Goal: Task Accomplishment & Management: Complete application form

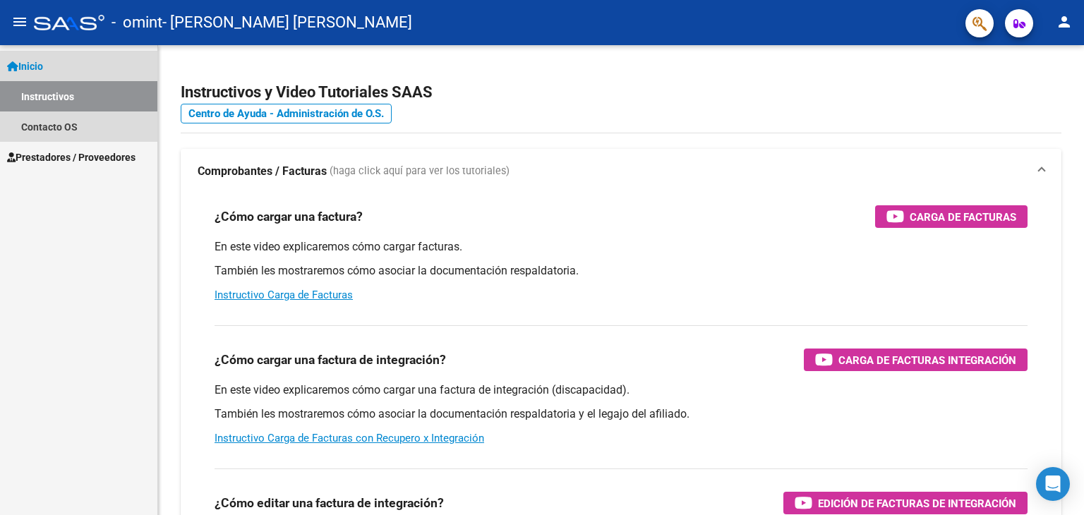
click at [88, 93] on link "Instructivos" at bounding box center [78, 96] width 157 height 30
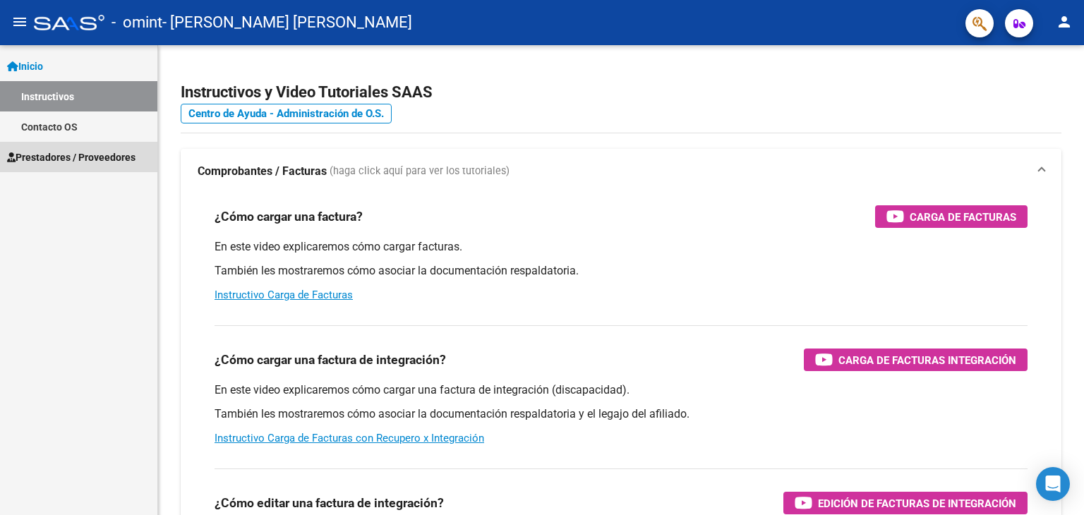
click at [82, 160] on span "Prestadores / Proveedores" at bounding box center [71, 158] width 128 height 16
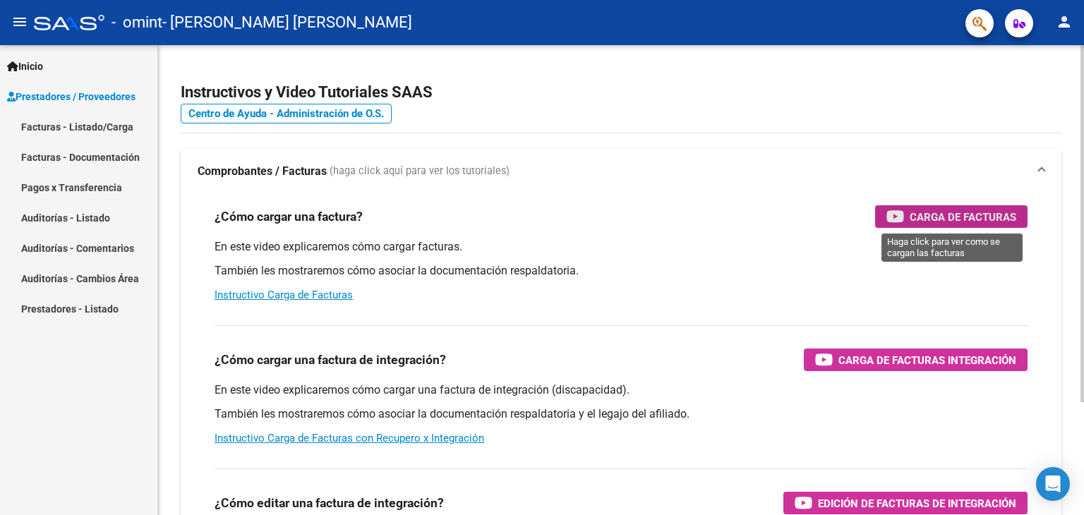
click at [943, 210] on span "Carga de Facturas" at bounding box center [963, 217] width 107 height 18
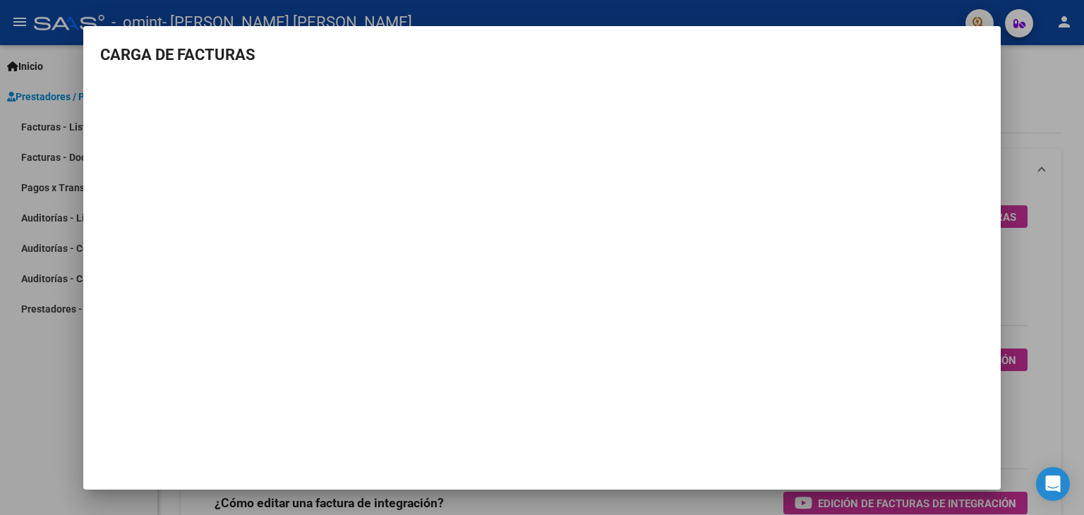
click at [1031, 95] on div at bounding box center [542, 257] width 1084 height 515
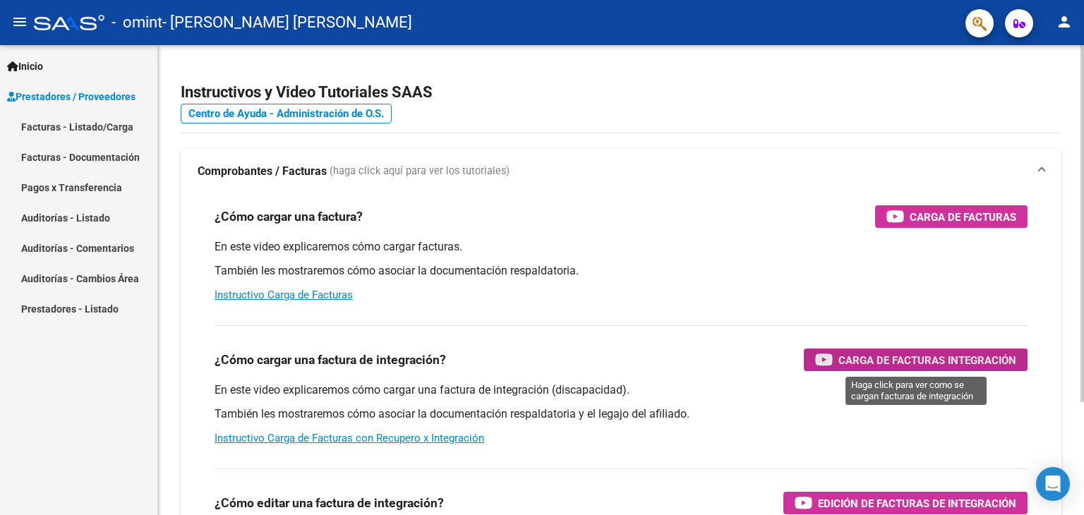
click at [923, 354] on span "Carga de Facturas Integración" at bounding box center [928, 361] width 178 height 18
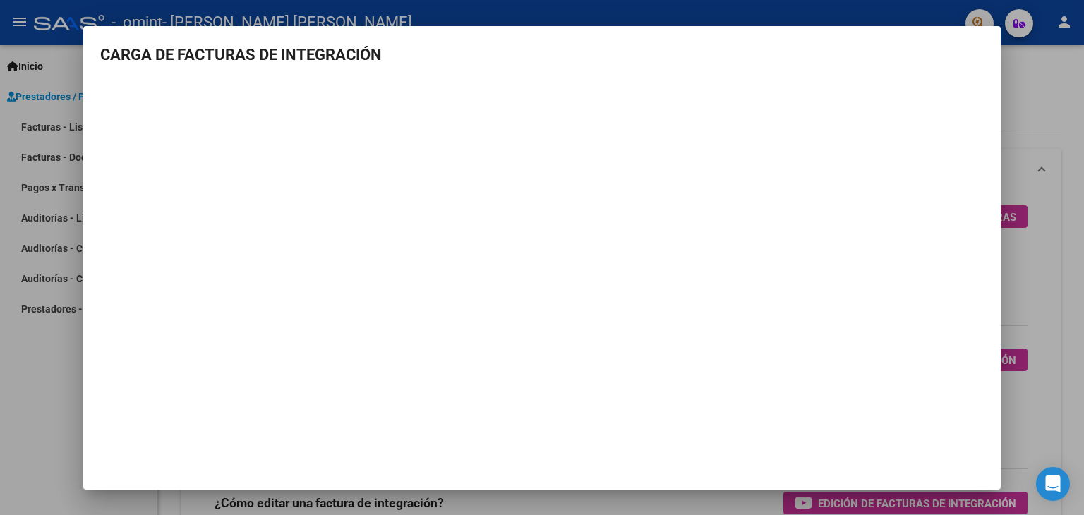
click at [1038, 97] on div at bounding box center [542, 257] width 1084 height 515
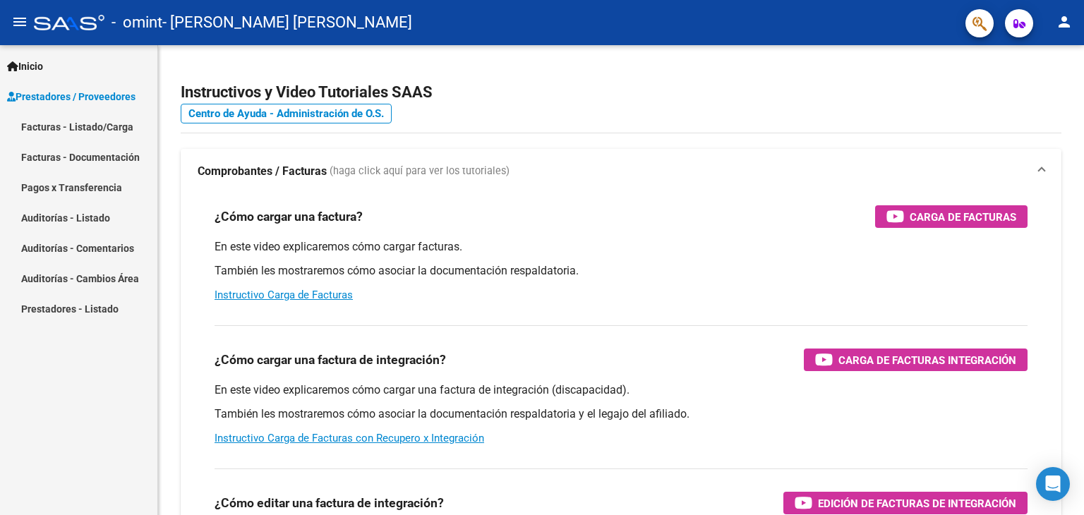
click at [80, 122] on link "Facturas - Listado/Carga" at bounding box center [78, 127] width 157 height 30
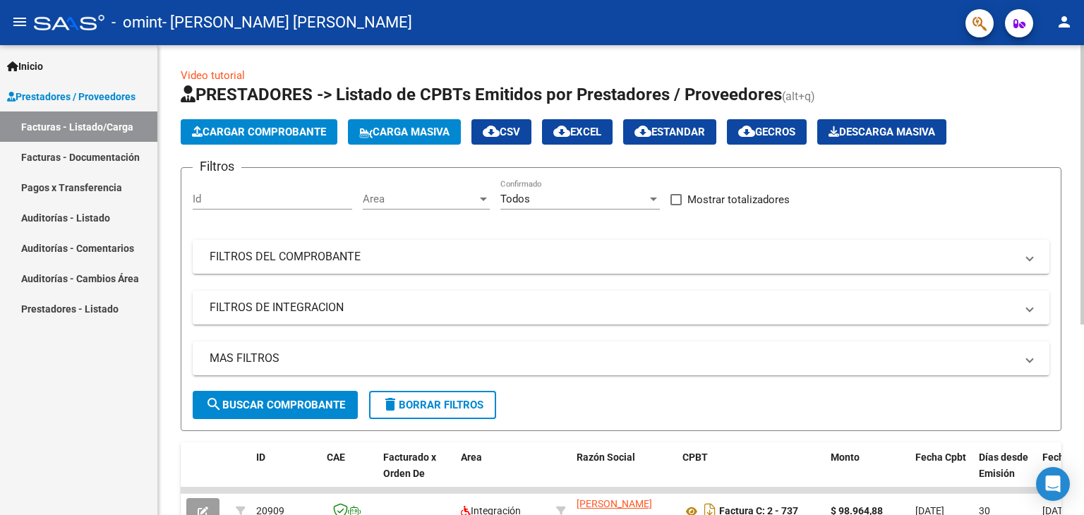
click at [265, 139] on button "Cargar Comprobante" at bounding box center [259, 131] width 157 height 25
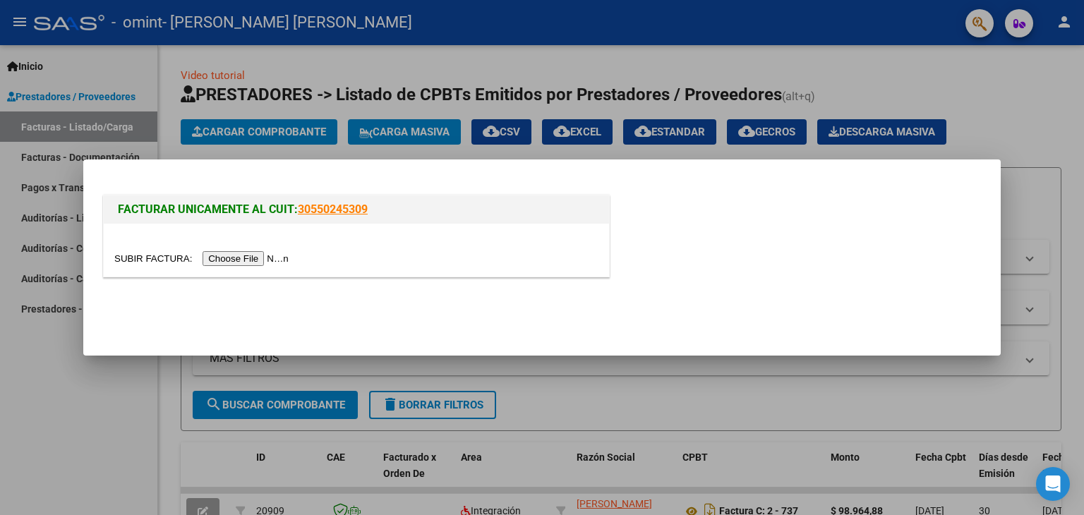
click at [220, 258] on input "file" at bounding box center [203, 258] width 179 height 15
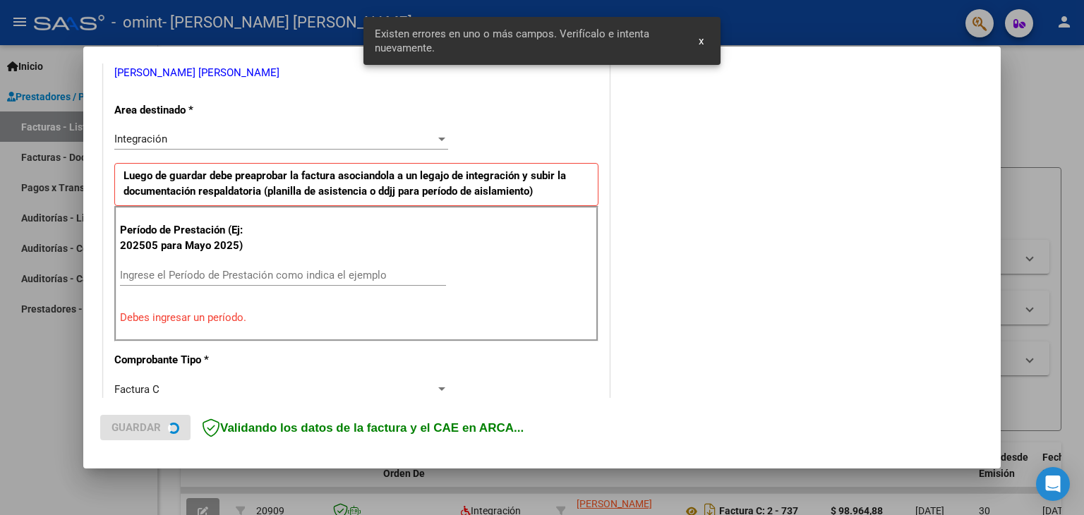
scroll to position [296, 0]
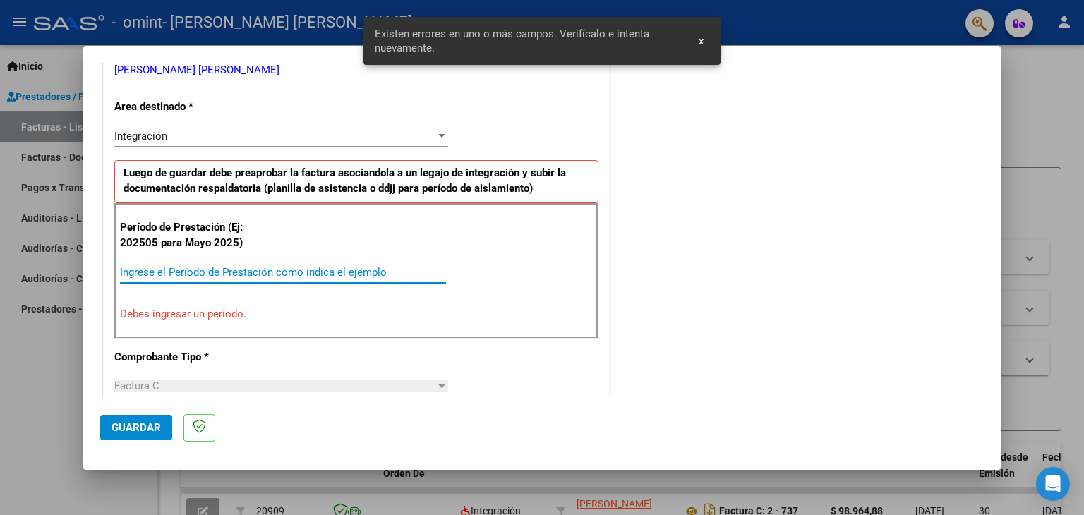
click at [179, 270] on input "Ingrese el Período de Prestación como indica el ejemplo" at bounding box center [283, 272] width 326 height 13
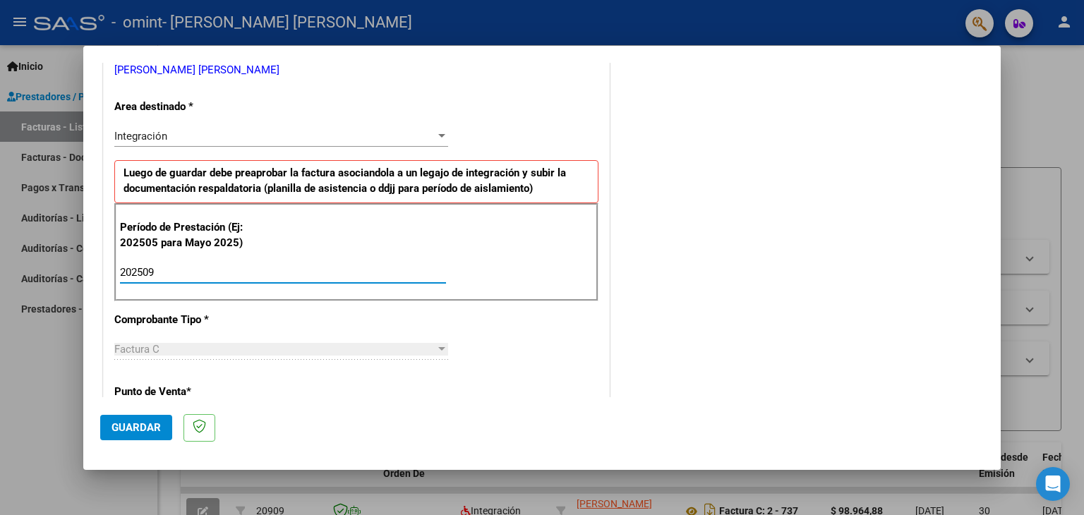
type input "202509"
click at [307, 242] on div "Período de Prestación (Ej: 202505 para Mayo 2025) 202509 Ingrese el Período de …" at bounding box center [356, 252] width 484 height 99
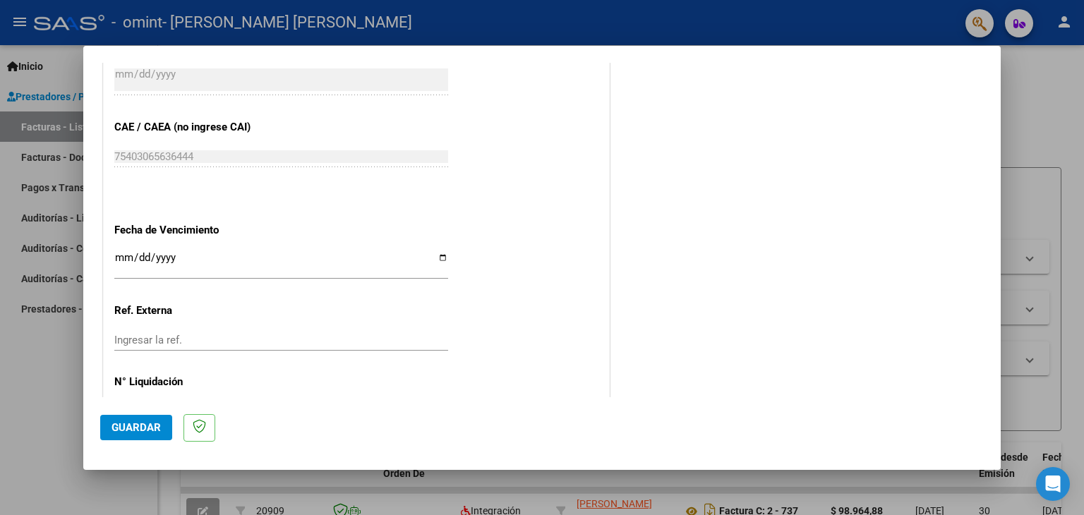
scroll to position [861, 0]
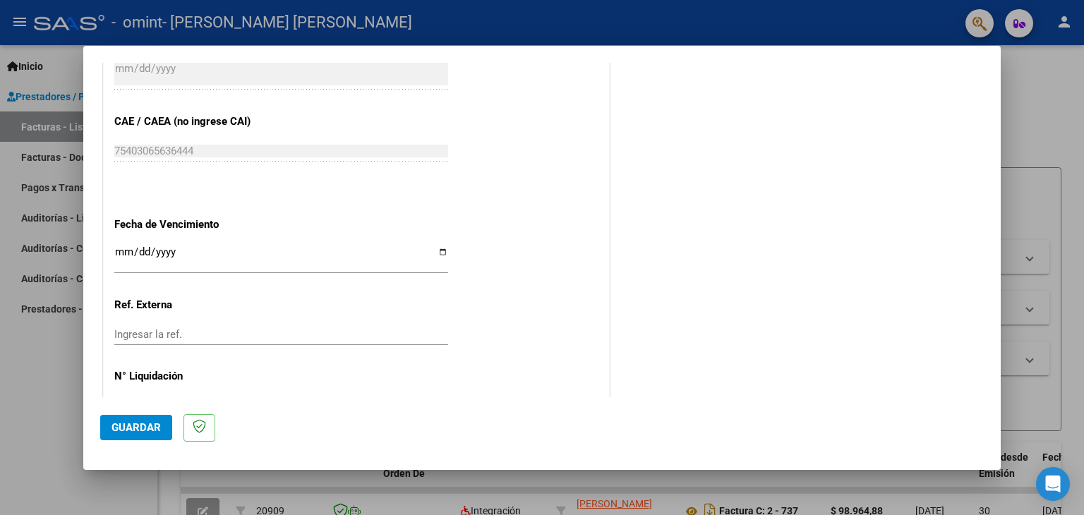
click at [432, 251] on input "Ingresar la fecha" at bounding box center [281, 257] width 334 height 23
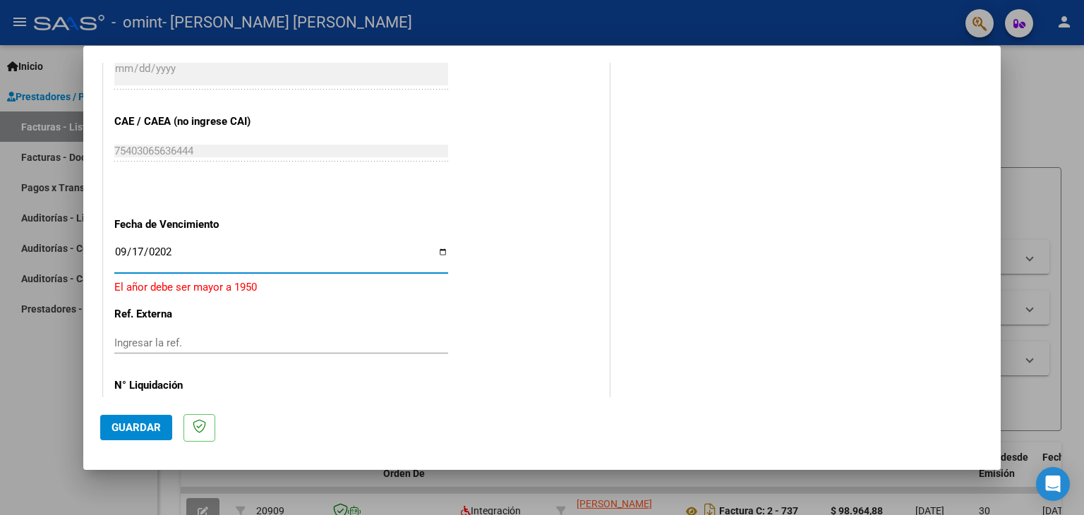
type input "[DATE]"
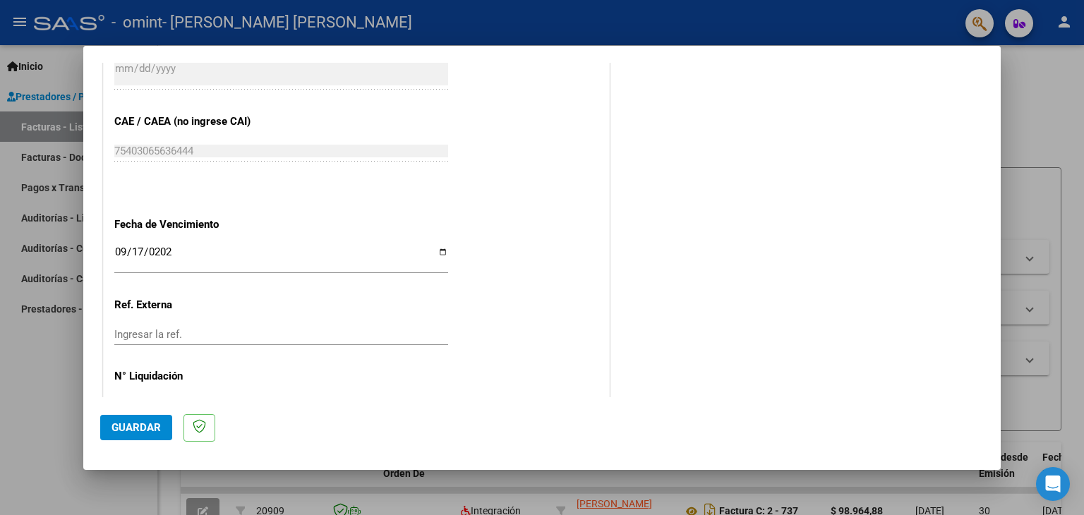
click at [292, 324] on div "Ingresar la ref." at bounding box center [281, 334] width 334 height 21
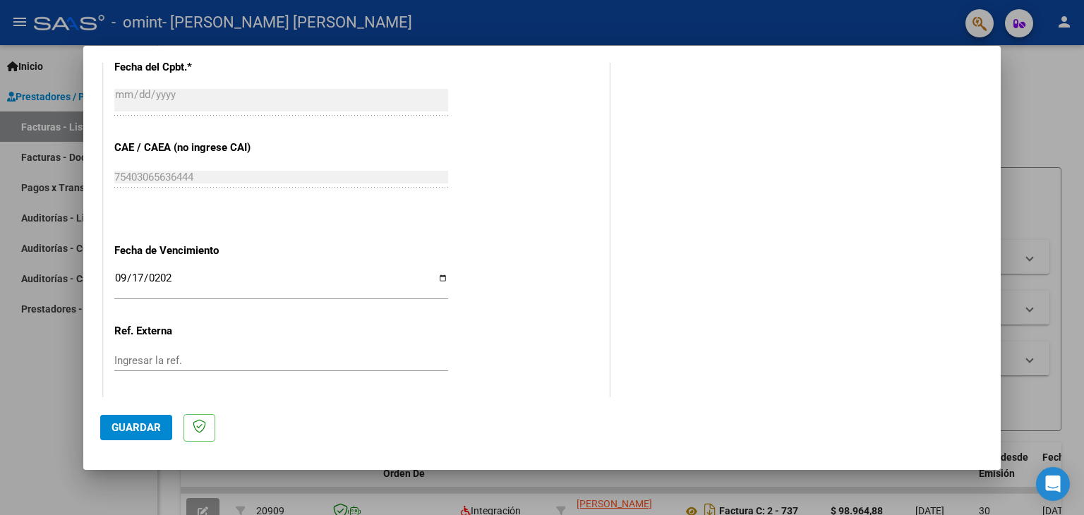
scroll to position [906, 0]
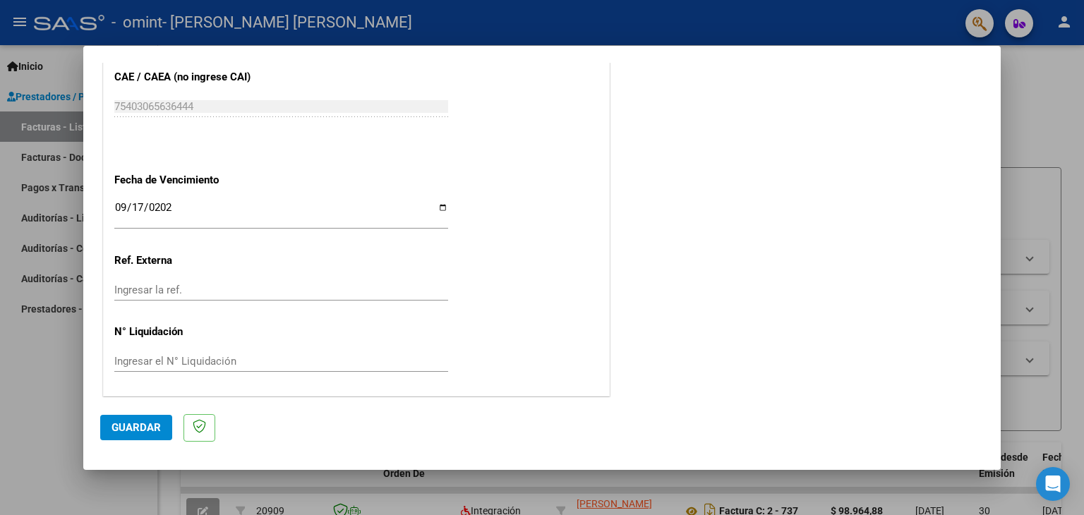
click at [1035, 100] on div at bounding box center [542, 257] width 1084 height 515
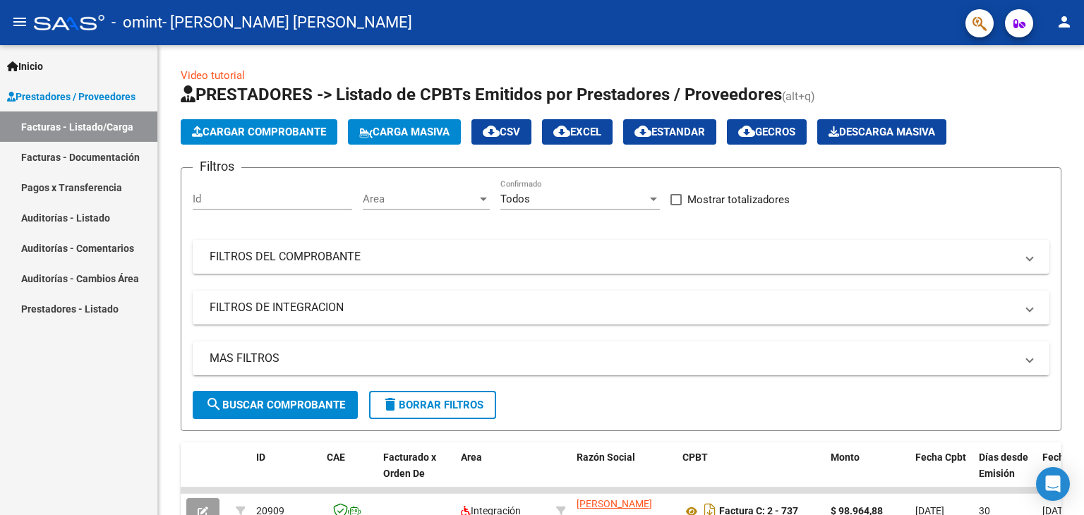
click at [43, 64] on span "Inicio" at bounding box center [25, 67] width 36 height 16
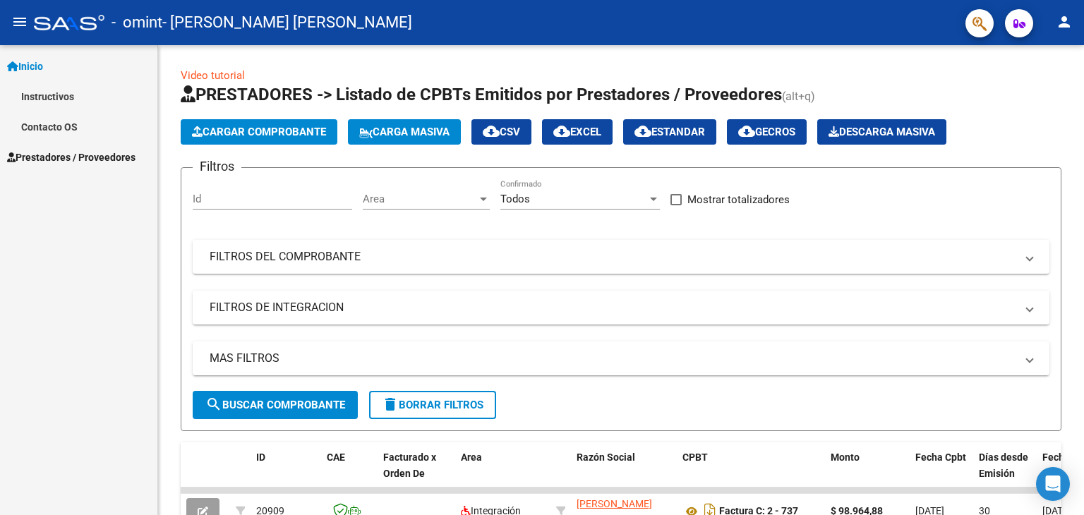
click at [49, 99] on link "Instructivos" at bounding box center [78, 96] width 157 height 30
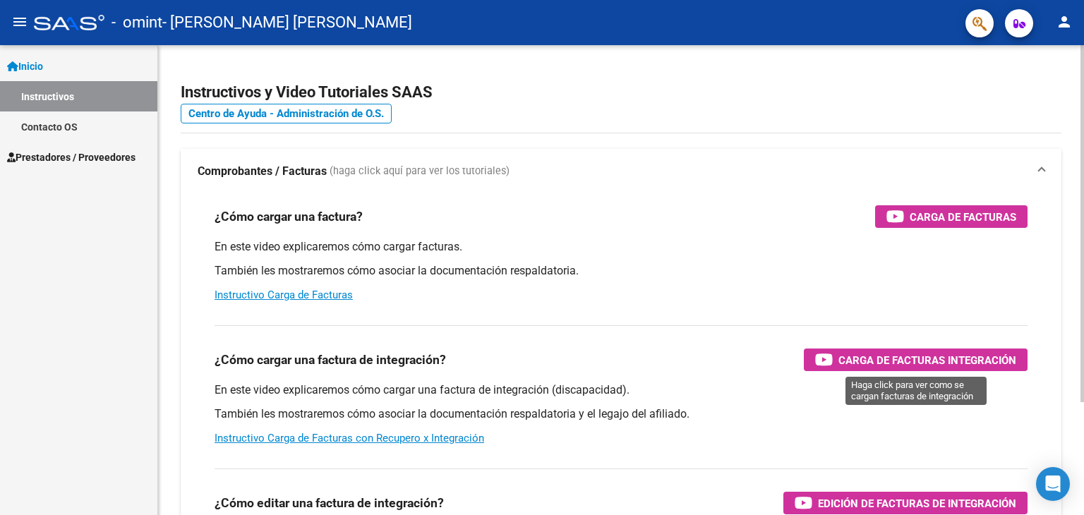
click at [936, 359] on span "Carga de Facturas Integración" at bounding box center [928, 361] width 178 height 18
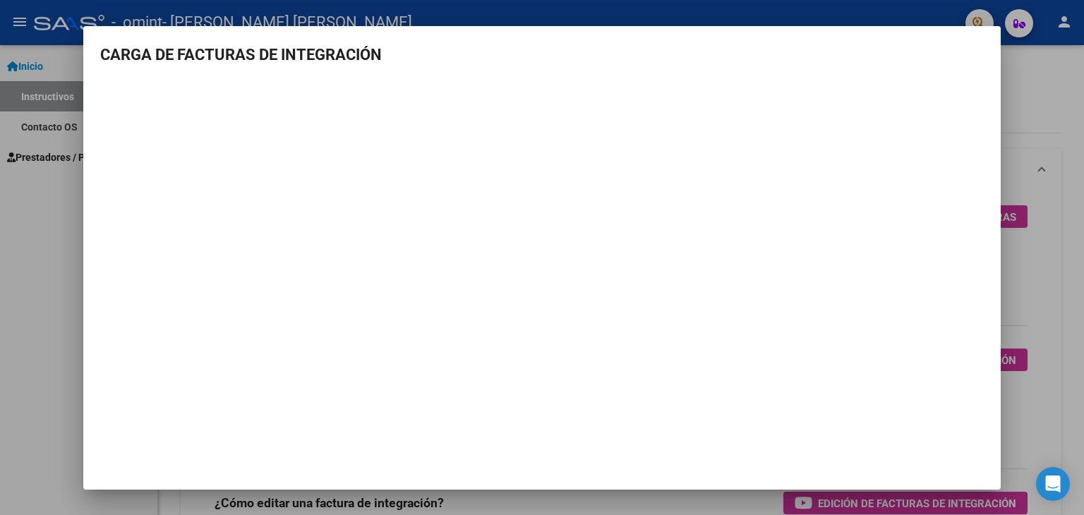
click at [1022, 130] on div at bounding box center [542, 257] width 1084 height 515
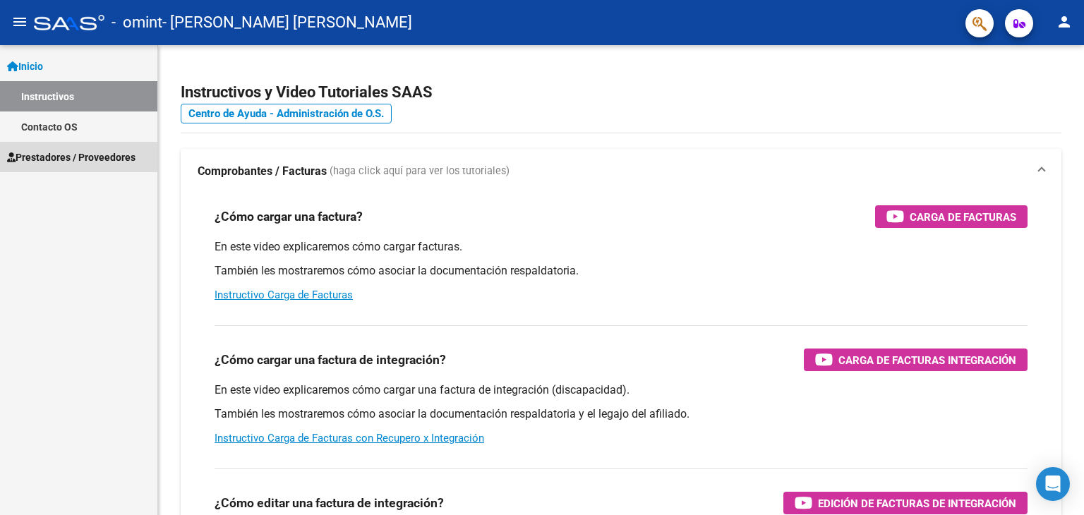
click at [79, 152] on span "Prestadores / Proveedores" at bounding box center [71, 158] width 128 height 16
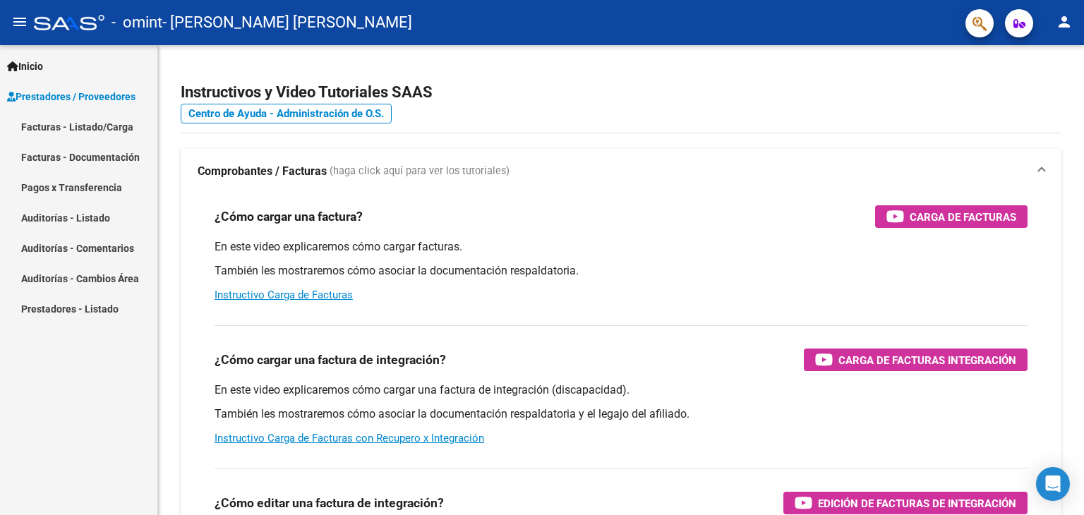
click at [83, 126] on link "Facturas - Listado/Carga" at bounding box center [78, 127] width 157 height 30
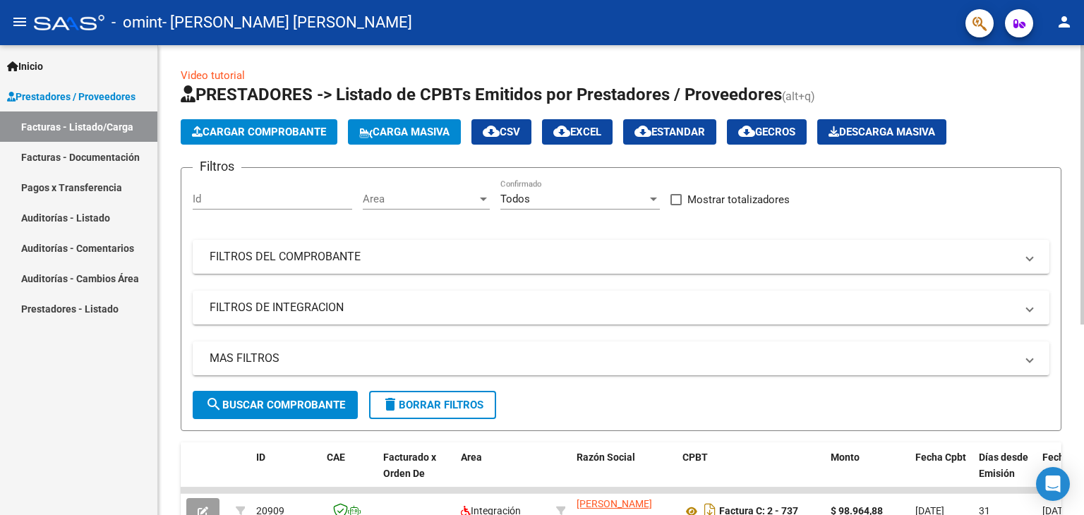
click at [284, 132] on span "Cargar Comprobante" at bounding box center [259, 132] width 134 height 13
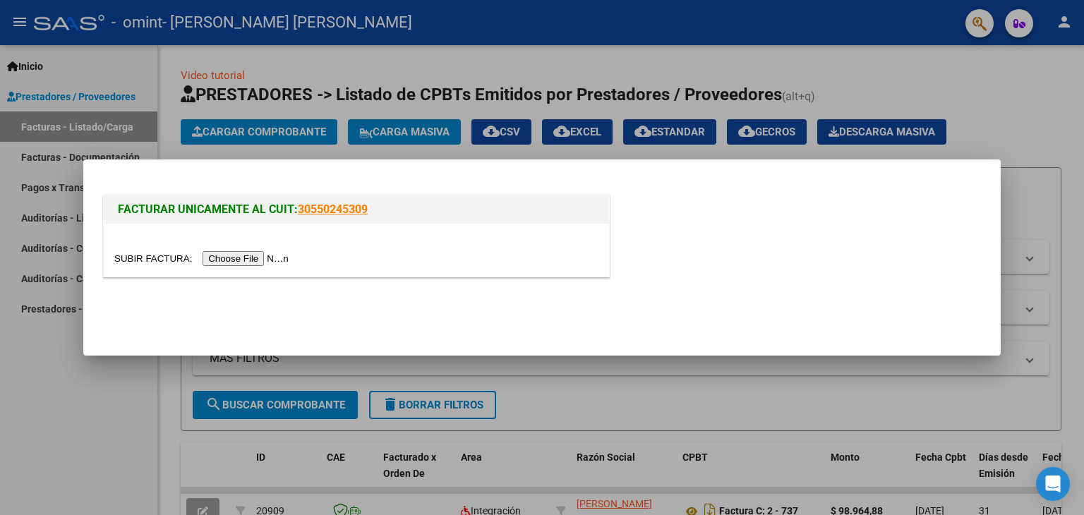
click at [256, 260] on input "file" at bounding box center [203, 258] width 179 height 15
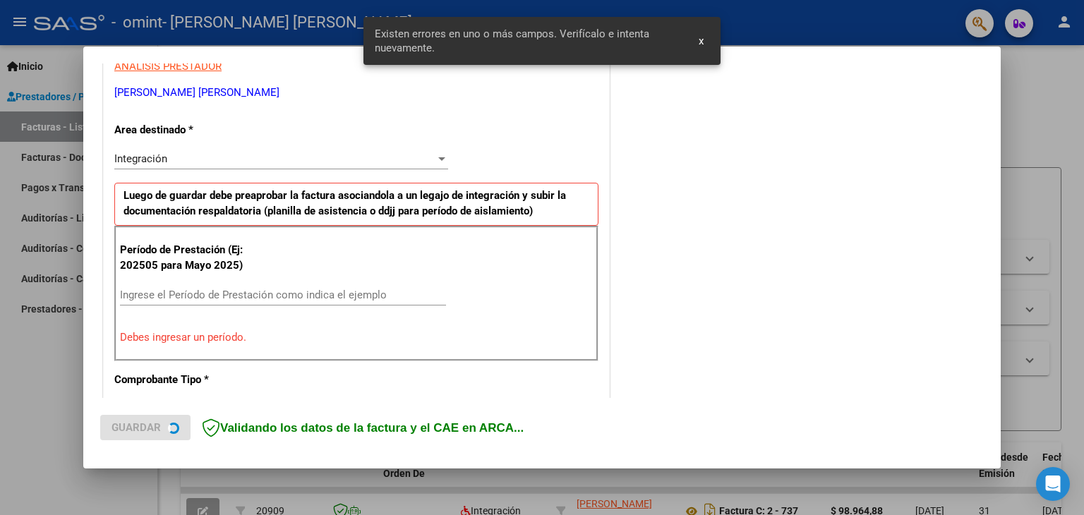
scroll to position [296, 0]
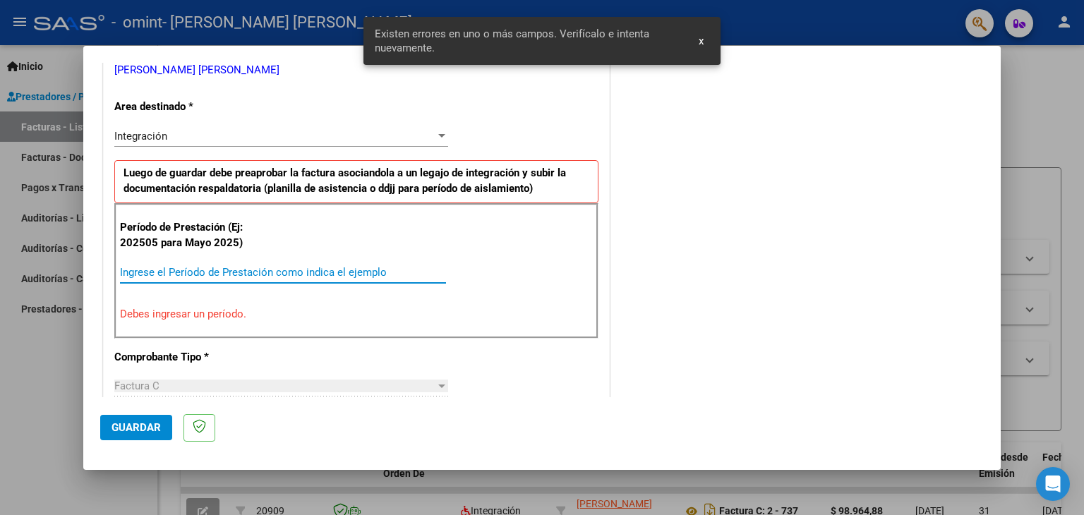
click at [200, 270] on input "Ingrese el Período de Prestación como indica el ejemplo" at bounding box center [283, 272] width 326 height 13
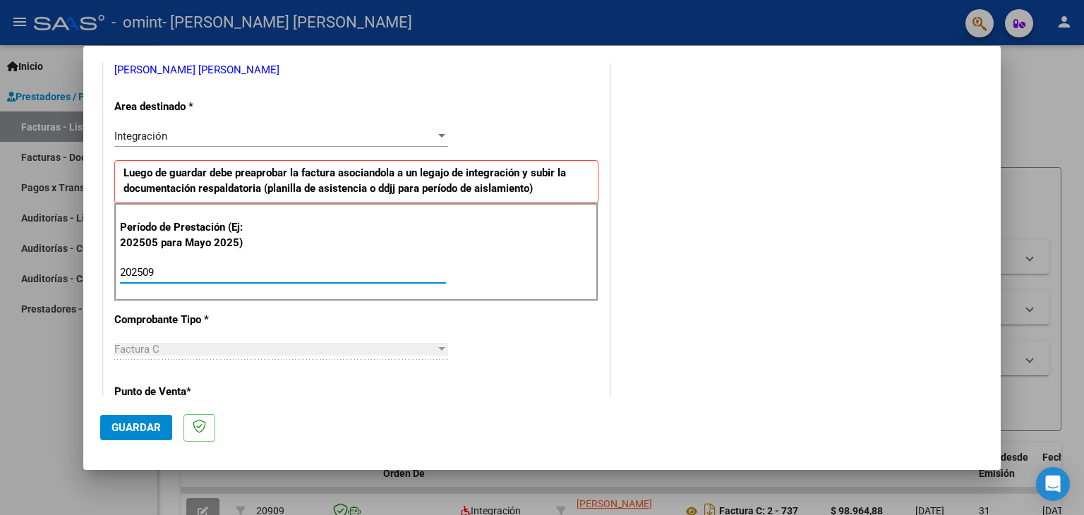
type input "202509"
click at [142, 426] on span "Guardar" at bounding box center [136, 427] width 49 height 13
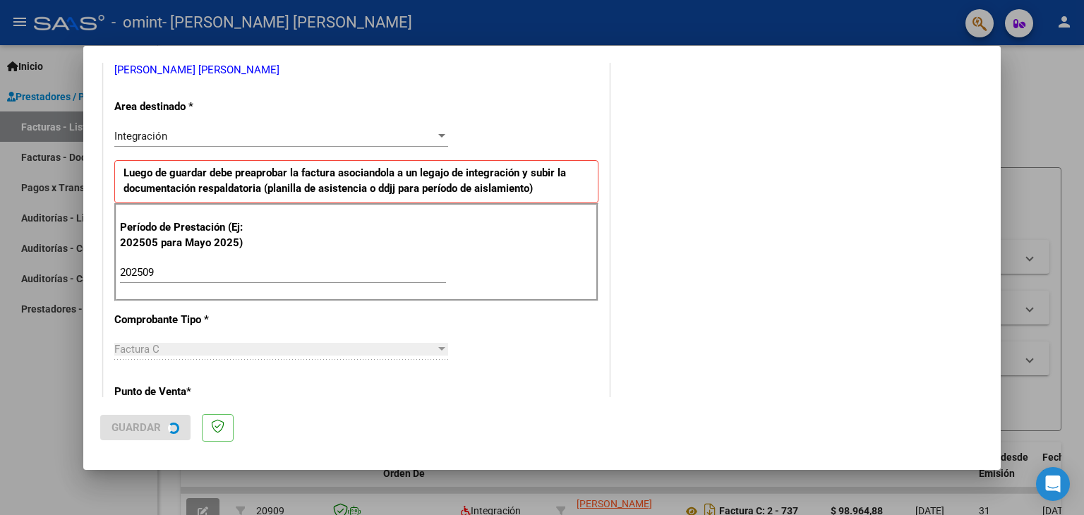
scroll to position [0, 0]
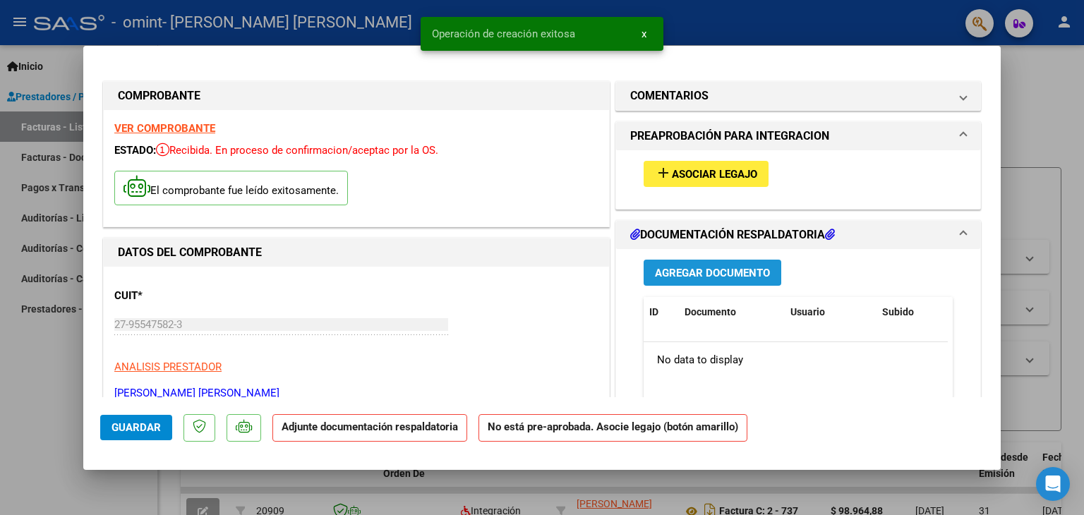
click at [706, 269] on span "Agregar Documento" at bounding box center [712, 273] width 115 height 13
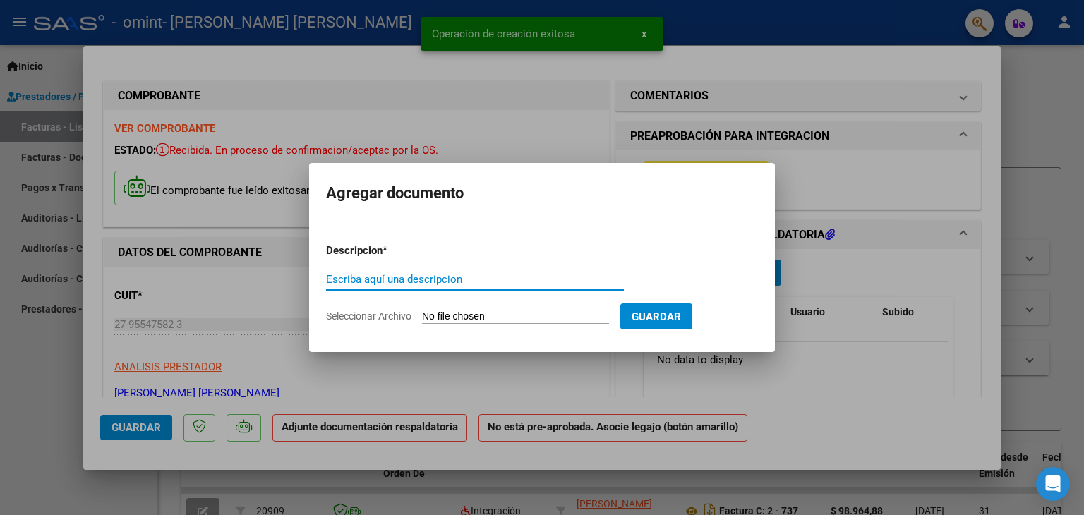
click at [424, 276] on input "Escriba aquí una descripcion" at bounding box center [475, 279] width 298 height 13
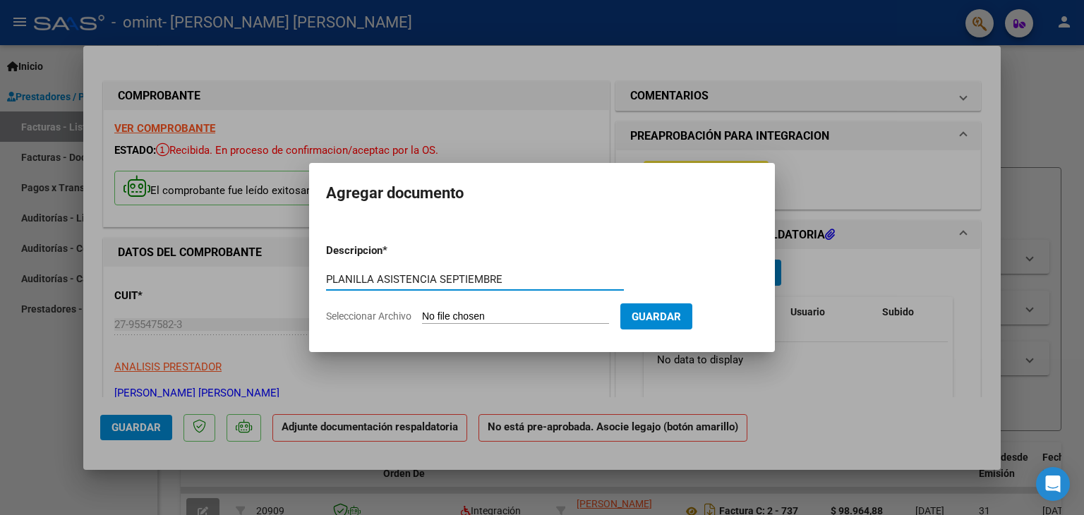
type input "PLANILLA ASISTENCIA SEPTIEMBRE"
click at [535, 317] on input "Seleccionar Archivo" at bounding box center [515, 317] width 187 height 13
type input "C:\fakepath\Planilla [PERSON_NAME][DATE].pdf"
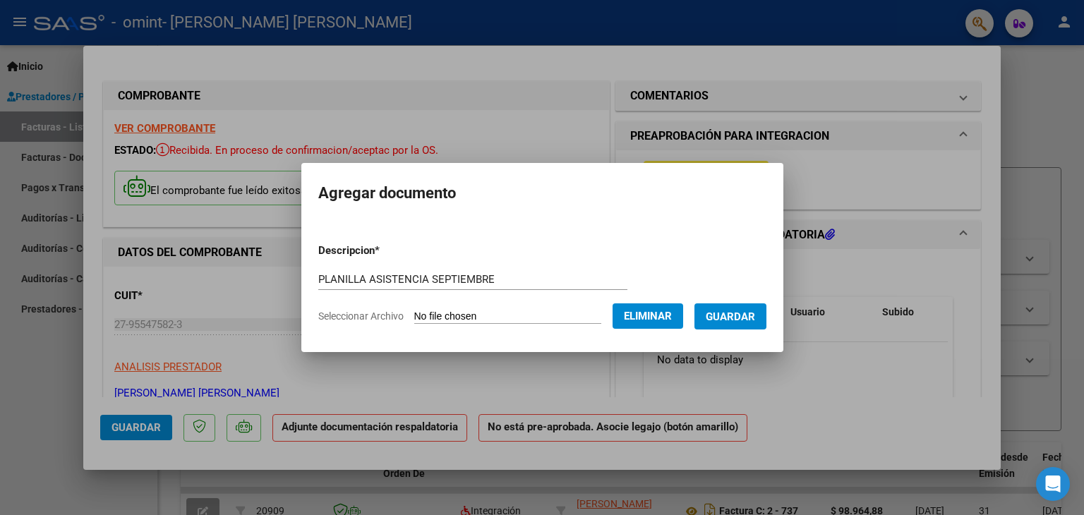
click at [749, 318] on span "Guardar" at bounding box center [730, 317] width 49 height 13
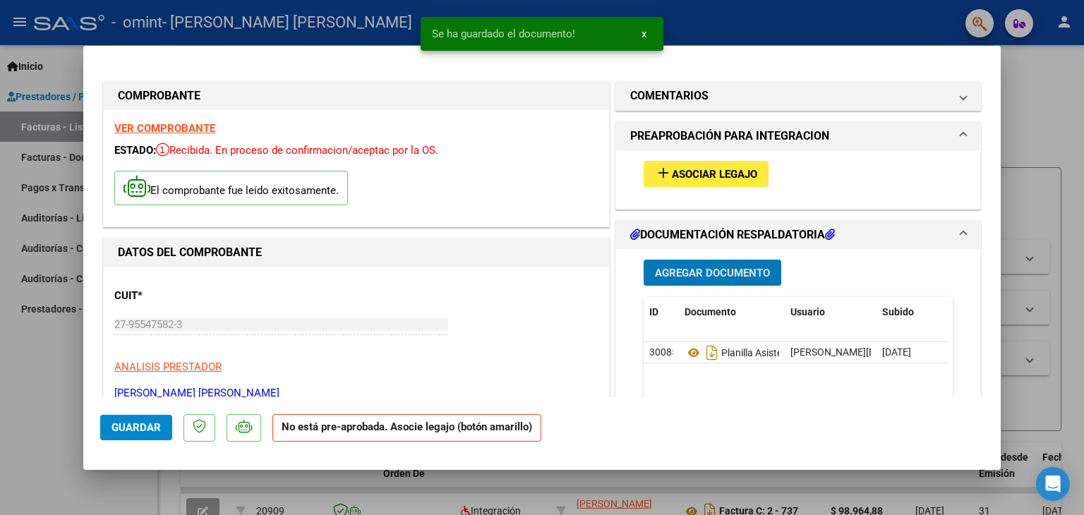
click at [694, 181] on span "Asociar Legajo" at bounding box center [714, 174] width 85 height 13
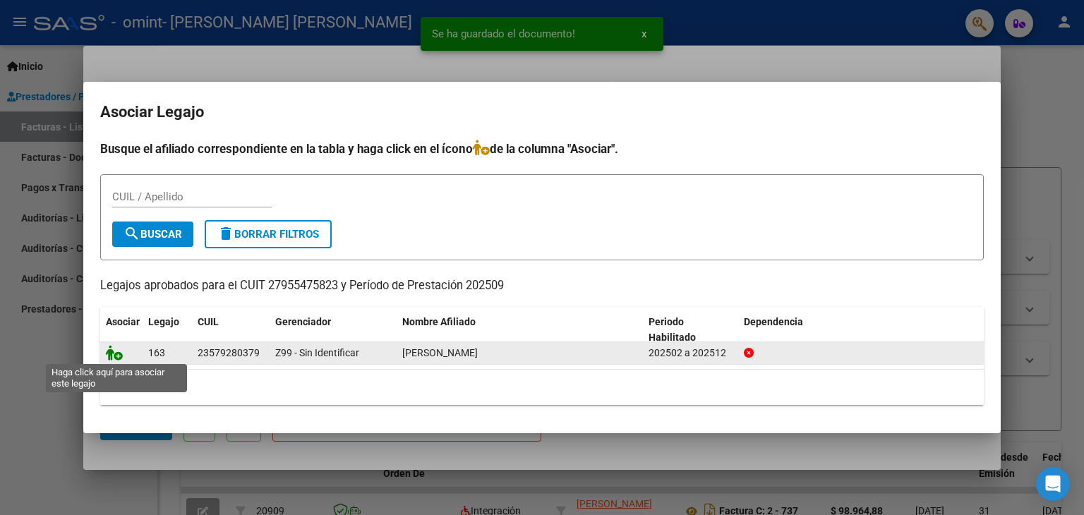
click at [114, 356] on icon at bounding box center [114, 353] width 17 height 16
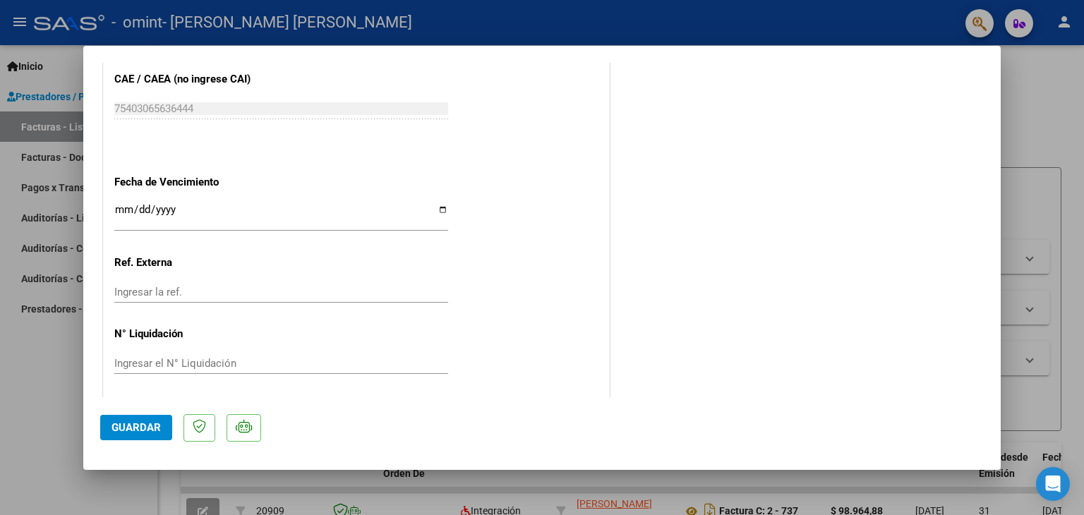
scroll to position [927, 0]
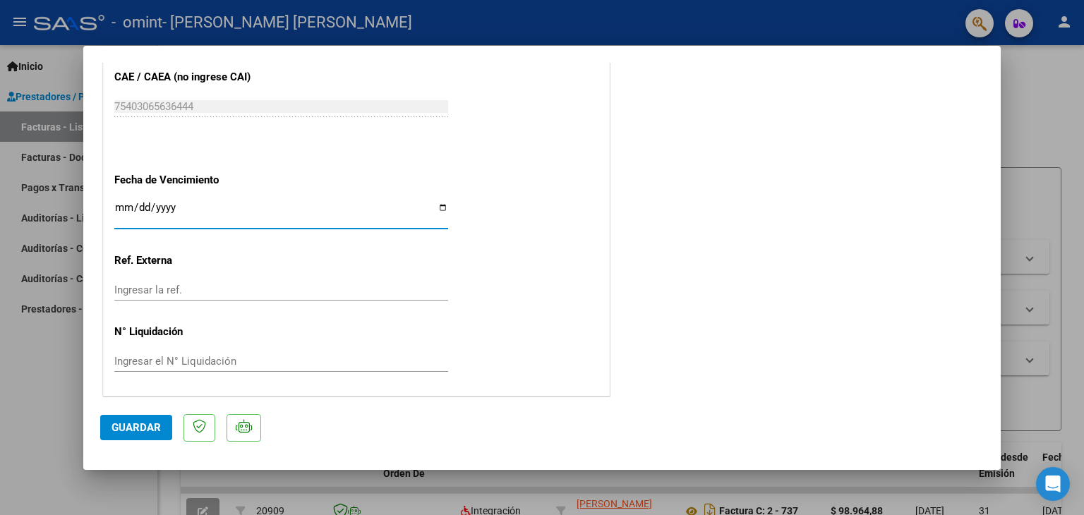
click at [441, 203] on input "Ingresar la fecha" at bounding box center [281, 213] width 334 height 23
type input "[DATE]"
click at [119, 424] on span "Guardar" at bounding box center [136, 427] width 49 height 13
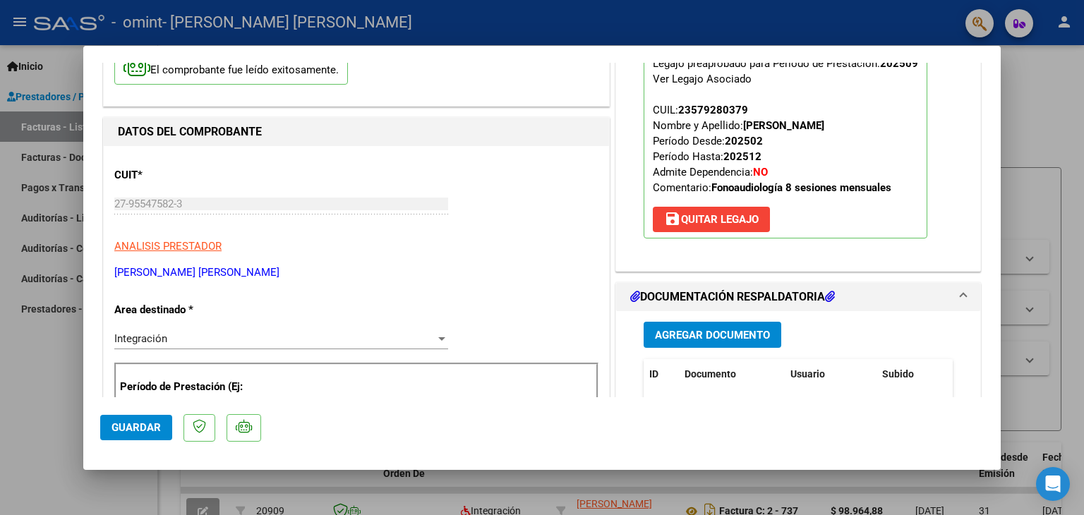
scroll to position [9, 0]
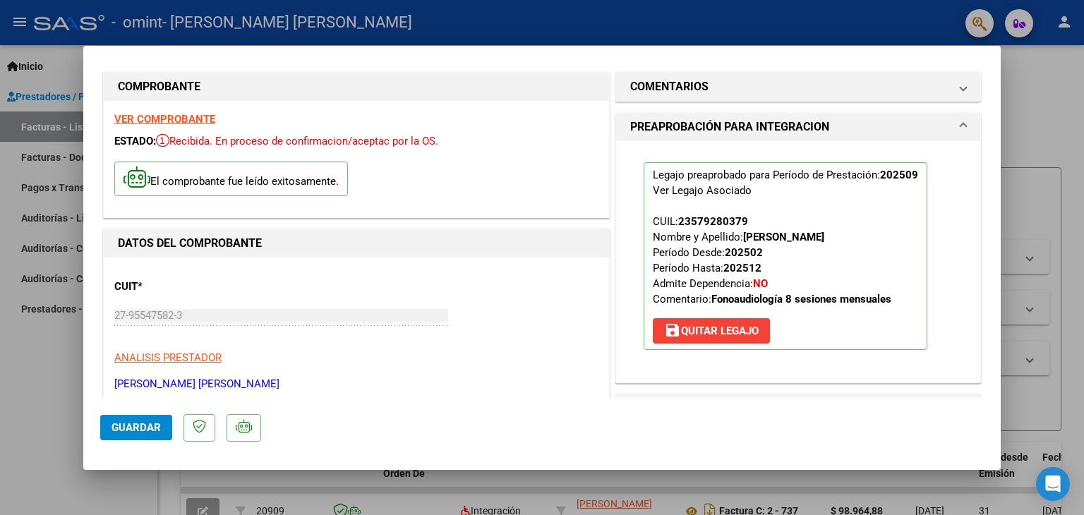
click at [1034, 65] on div at bounding box center [542, 257] width 1084 height 515
type input "$ 0,00"
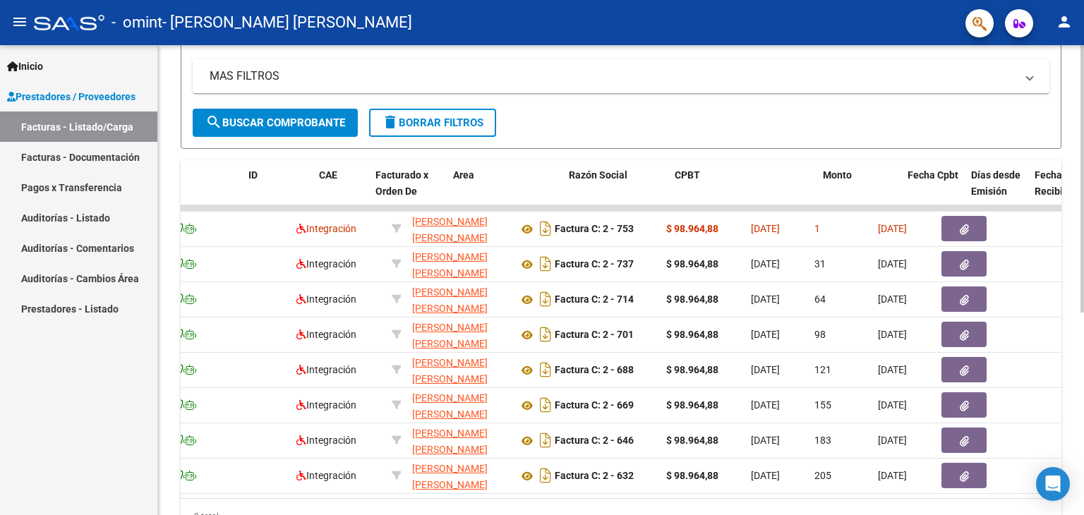
scroll to position [0, 0]
